Goal: Task Accomplishment & Management: Use online tool/utility

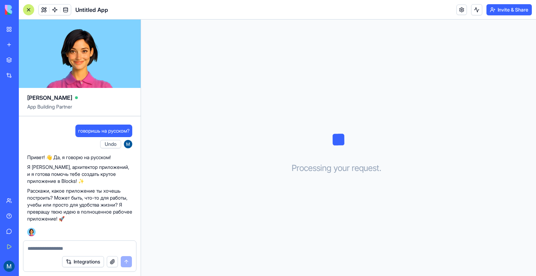
click at [54, 248] on textarea at bounding box center [80, 248] width 104 height 7
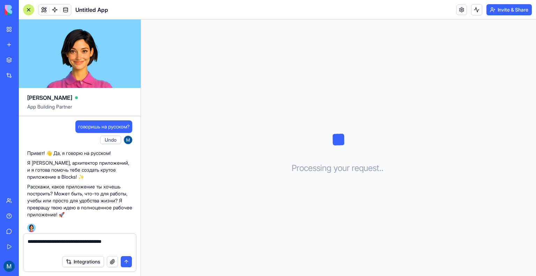
type textarea "**********"
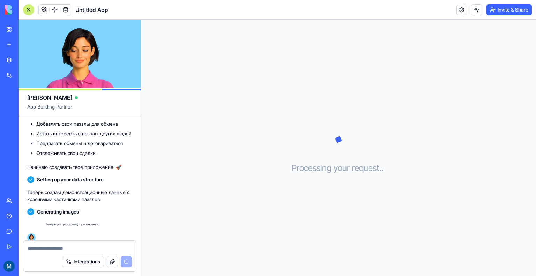
scroll to position [229, 0]
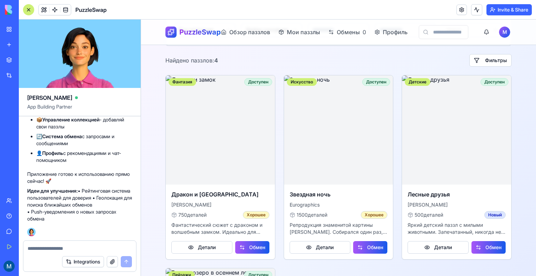
scroll to position [140, 0]
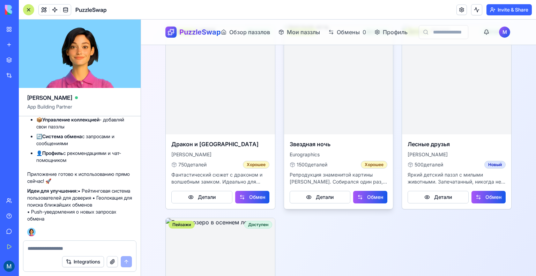
click at [322, 122] on img at bounding box center [338, 79] width 114 height 114
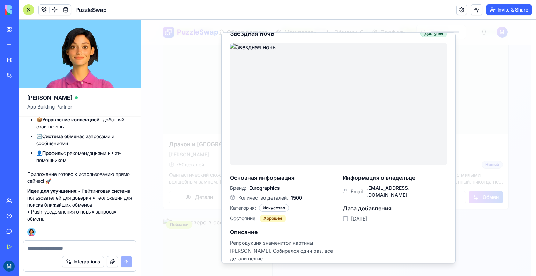
scroll to position [0, 0]
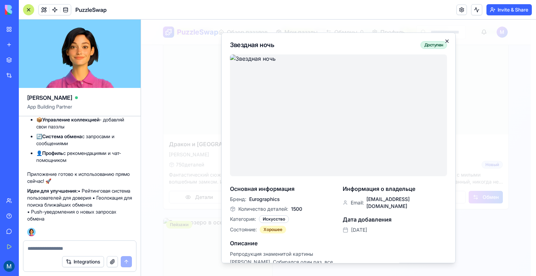
click at [444, 39] on icon "button" at bounding box center [447, 41] width 6 height 6
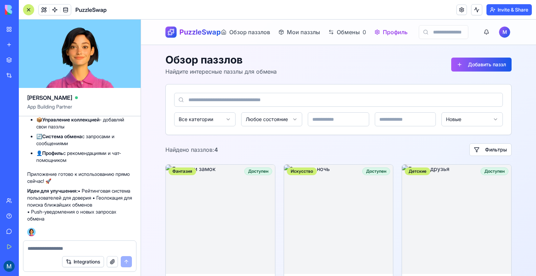
click at [391, 30] on span "Профиль" at bounding box center [395, 32] width 25 height 8
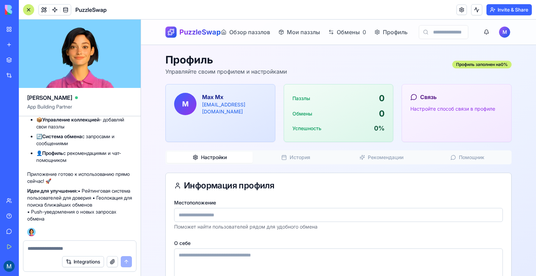
click at [191, 34] on span "PuzzleSwap" at bounding box center [200, 32] width 42 height 10
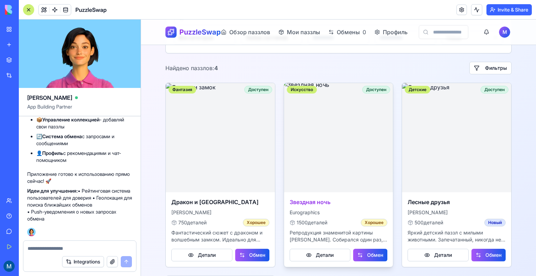
scroll to position [140, 0]
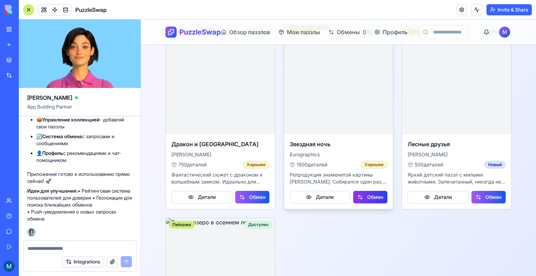
click at [369, 198] on button "Обмен" at bounding box center [370, 197] width 34 height 13
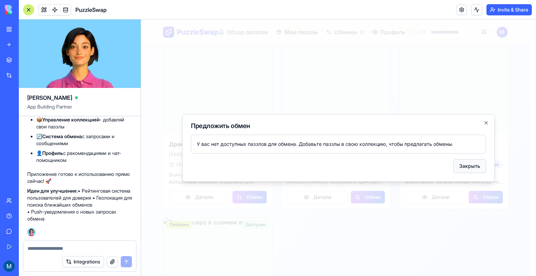
click at [474, 167] on button "Закрыть" at bounding box center [469, 166] width 33 height 14
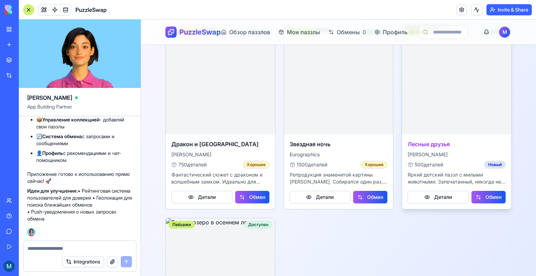
scroll to position [0, 0]
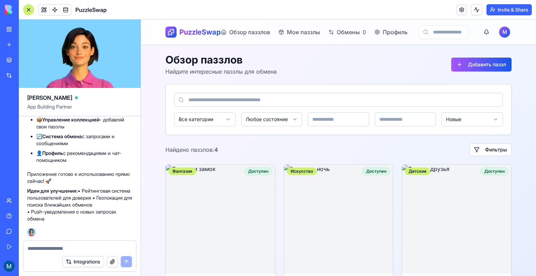
click at [9, 11] on img at bounding box center [26, 10] width 43 height 10
